Goal: Transaction & Acquisition: Download file/media

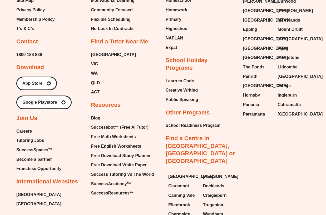
scroll to position [2160, 0]
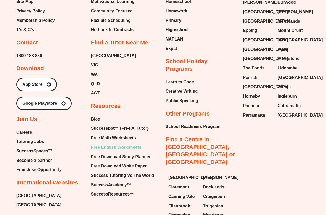
click at [118, 144] on span "Free English Worksheets" at bounding box center [116, 148] width 50 height 8
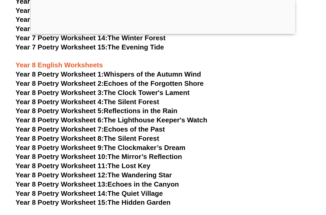
scroll to position [3404, 0]
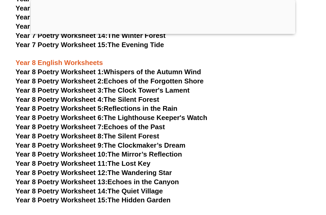
click at [136, 123] on link "Year 8 Poetry Worksheet 7: Echoes of the Past" at bounding box center [90, 127] width 149 height 8
click at [134, 178] on link "Year 8 Poetry Worksheet 13: Echoes in the Canyon" at bounding box center [98, 182] width 164 height 8
click at [128, 77] on link "Year 8 Poetry Worksheet 2: Echoes of the Forgotten Shore" at bounding box center [110, 81] width 188 height 8
